Goal: Information Seeking & Learning: Learn about a topic

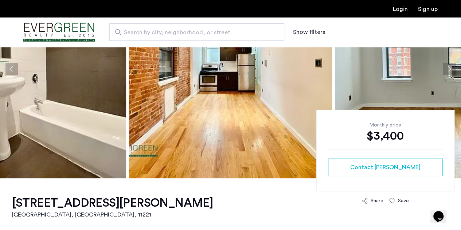
scroll to position [88, 0]
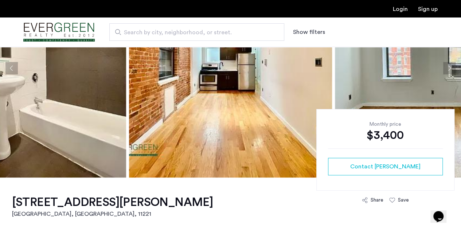
click at [86, 117] on img at bounding box center [24, 68] width 203 height 219
click at [449, 69] on button "Next apartment" at bounding box center [449, 68] width 12 height 12
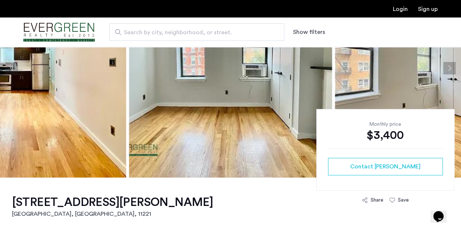
click at [449, 69] on button "Next apartment" at bounding box center [449, 68] width 12 height 12
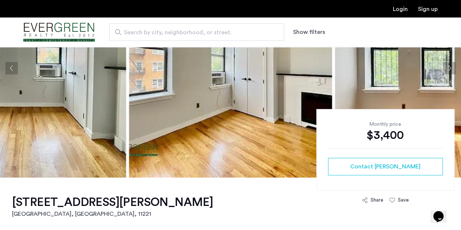
click at [449, 69] on button "Next apartment" at bounding box center [449, 68] width 12 height 12
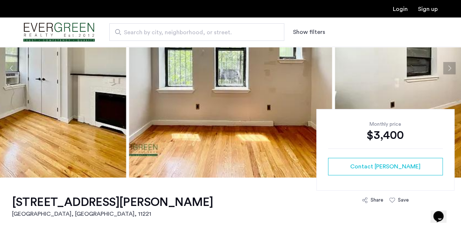
click at [449, 69] on button "Next apartment" at bounding box center [449, 68] width 12 height 12
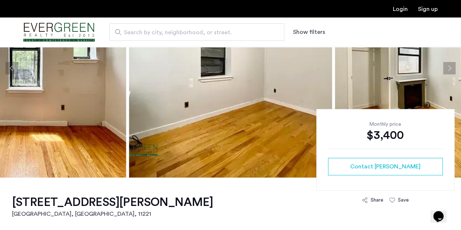
click at [449, 69] on button "Next apartment" at bounding box center [449, 68] width 12 height 12
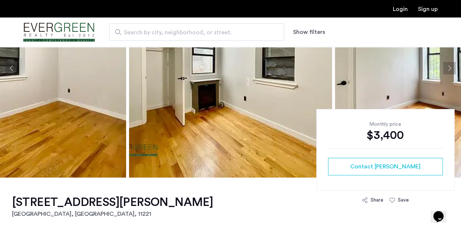
click at [449, 69] on button "Next apartment" at bounding box center [449, 68] width 12 height 12
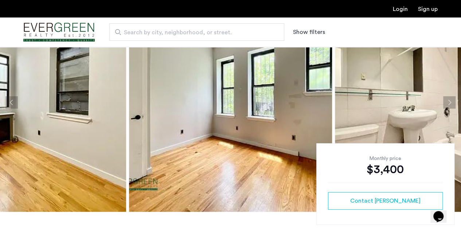
scroll to position [35, 0]
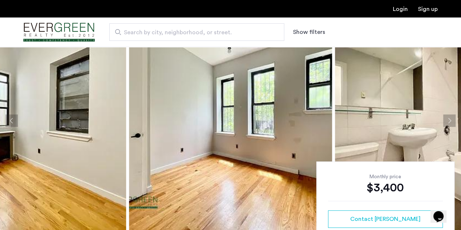
click at [446, 121] on button "Next apartment" at bounding box center [449, 121] width 12 height 12
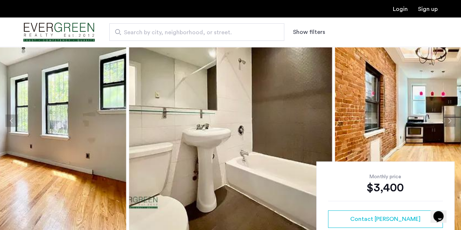
click at [446, 121] on button "Next apartment" at bounding box center [449, 121] width 12 height 12
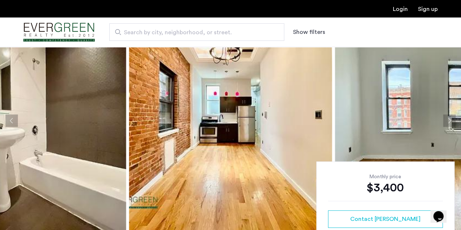
click at [446, 121] on button "Next apartment" at bounding box center [449, 121] width 12 height 12
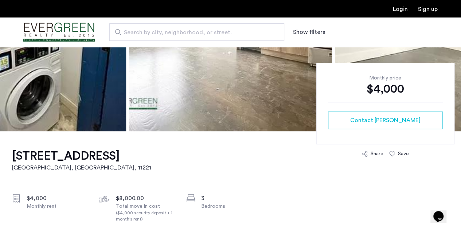
scroll to position [134, 0]
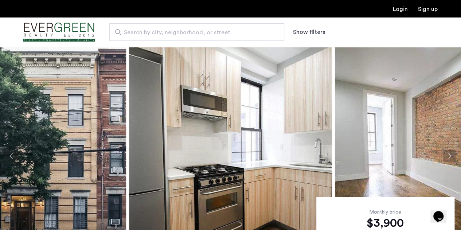
click at [445, 159] on button "Next apartment" at bounding box center [449, 156] width 12 height 12
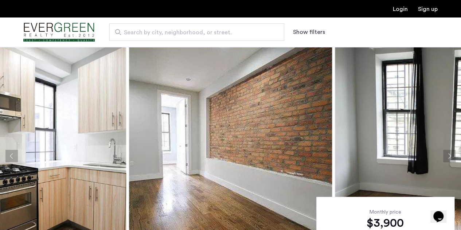
click at [451, 157] on button "Next apartment" at bounding box center [449, 156] width 12 height 12
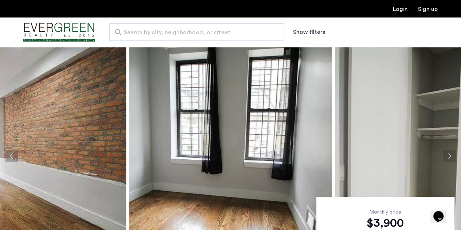
click at [450, 157] on button "Next apartment" at bounding box center [449, 156] width 12 height 12
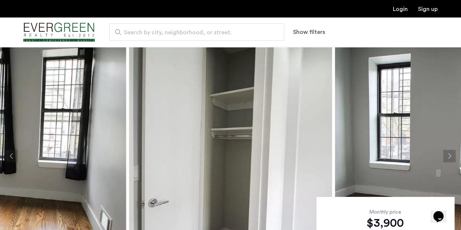
click at [450, 157] on button "Next apartment" at bounding box center [449, 156] width 12 height 12
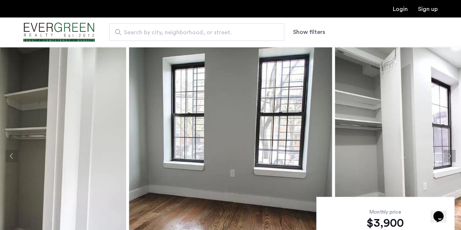
click at [450, 157] on button "Next apartment" at bounding box center [449, 156] width 12 height 12
